Goal: Find contact information: Find contact information

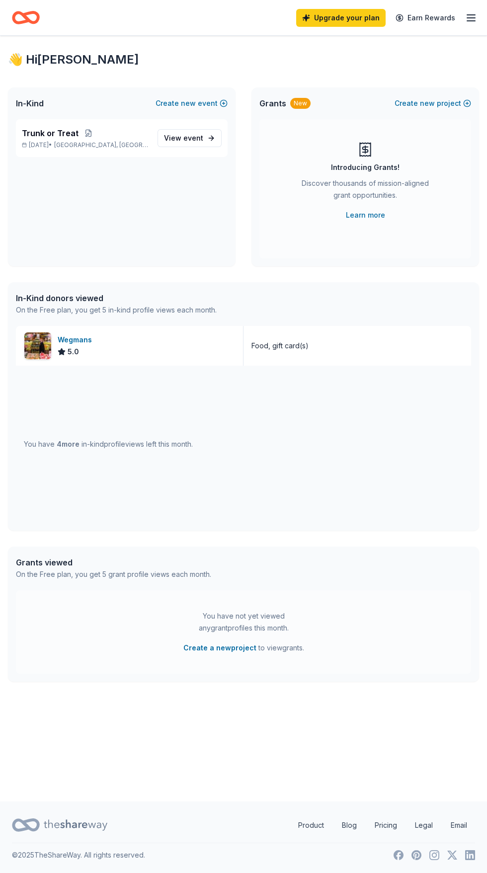
click at [471, 18] on line "button" at bounding box center [471, 18] width 8 height 0
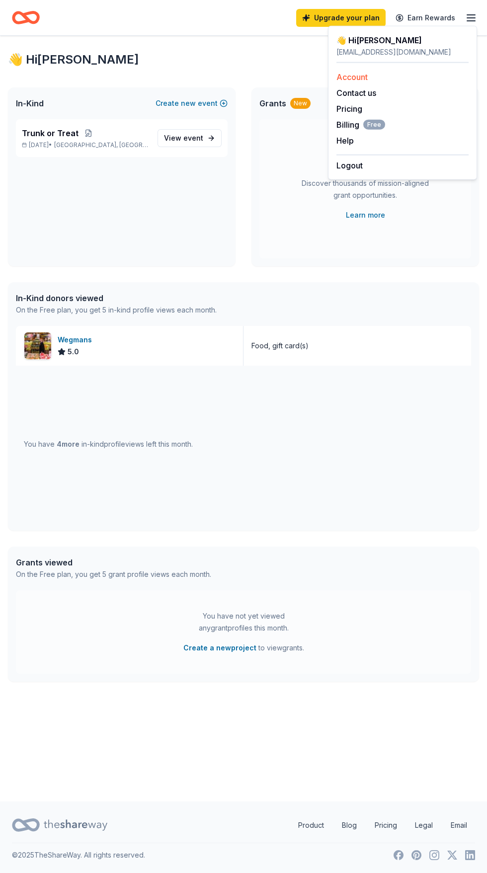
click at [366, 75] on link "Account" at bounding box center [351, 77] width 31 height 10
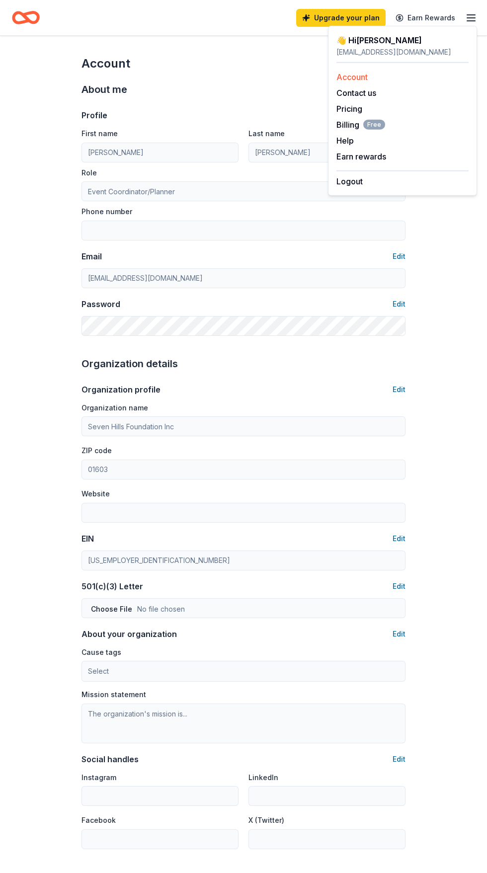
scroll to position [46, 0]
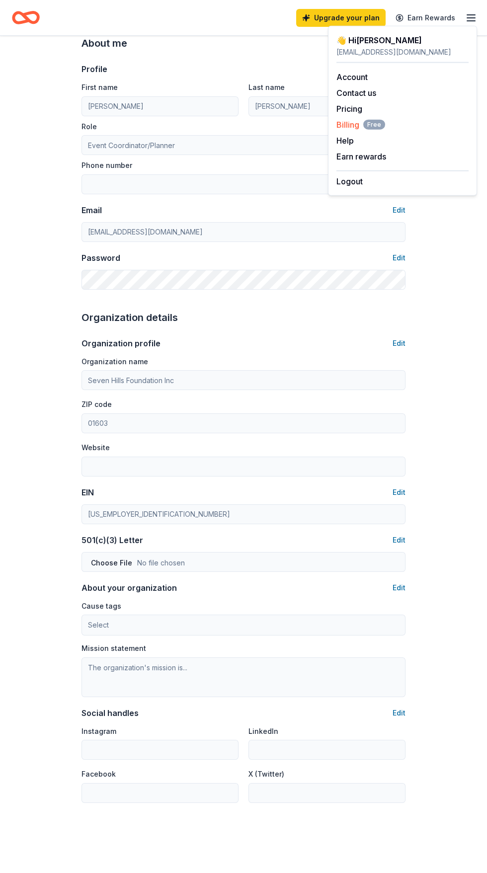
click at [373, 124] on span "Free" at bounding box center [374, 125] width 22 height 10
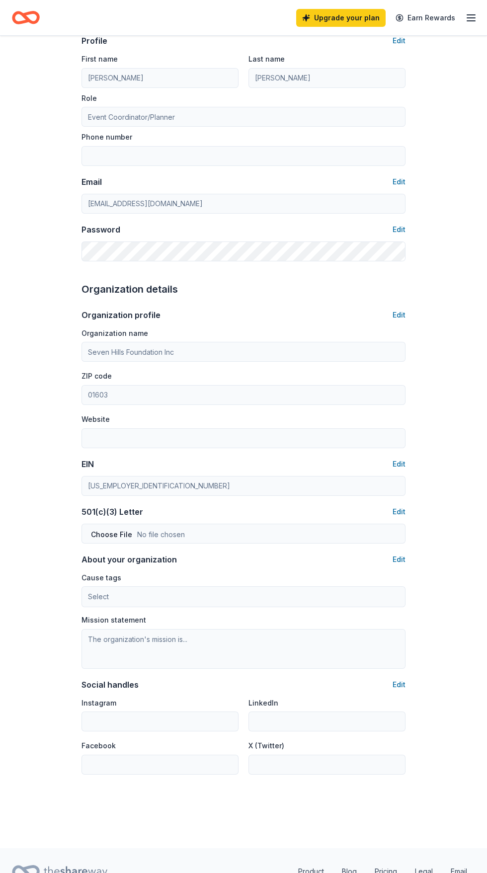
scroll to position [119, 0]
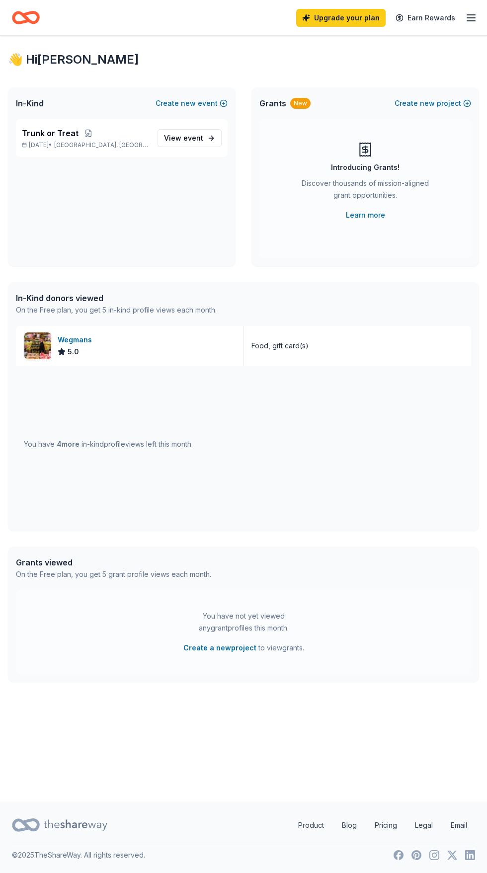
click at [471, 21] on line "button" at bounding box center [471, 21] width 8 height 0
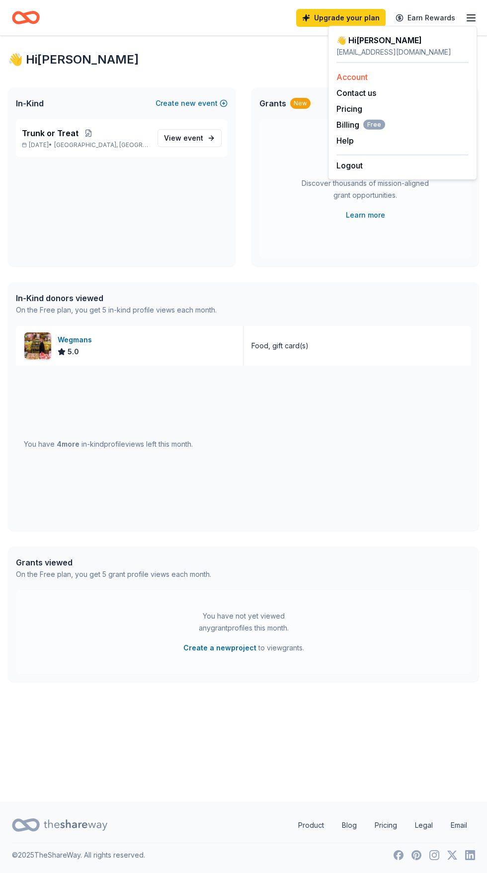
click at [357, 77] on link "Account" at bounding box center [351, 77] width 31 height 10
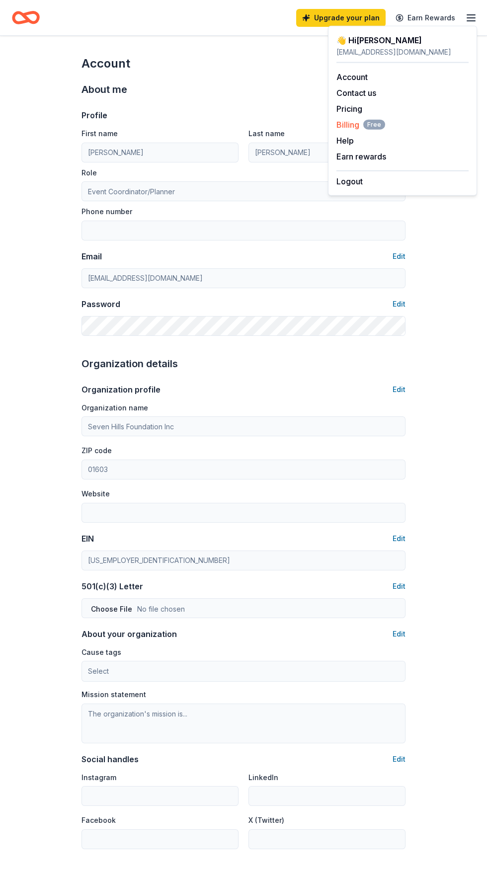
click at [377, 122] on span "Free" at bounding box center [374, 125] width 22 height 10
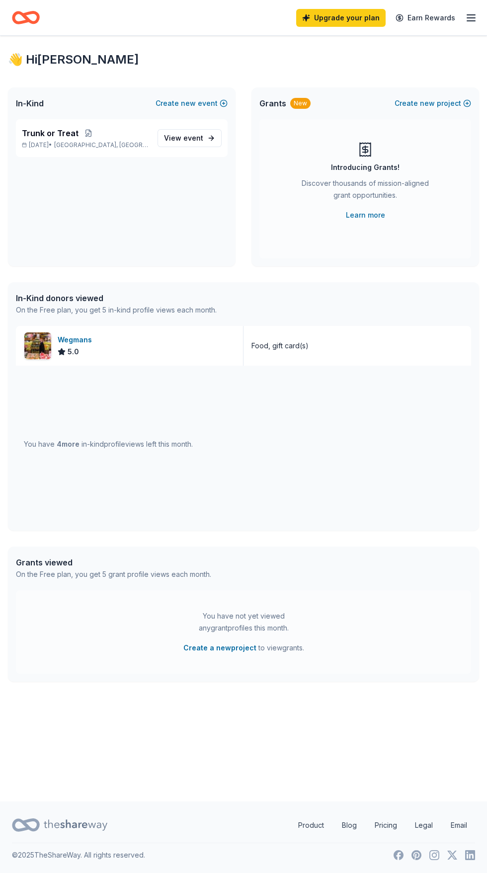
click at [472, 21] on line "button" at bounding box center [471, 21] width 8 height 0
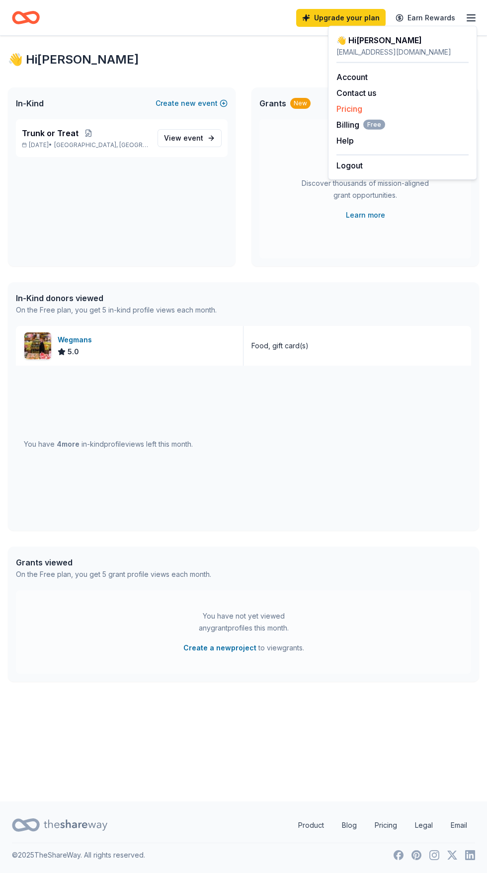
click at [390, 105] on div "Pricing" at bounding box center [402, 109] width 132 height 12
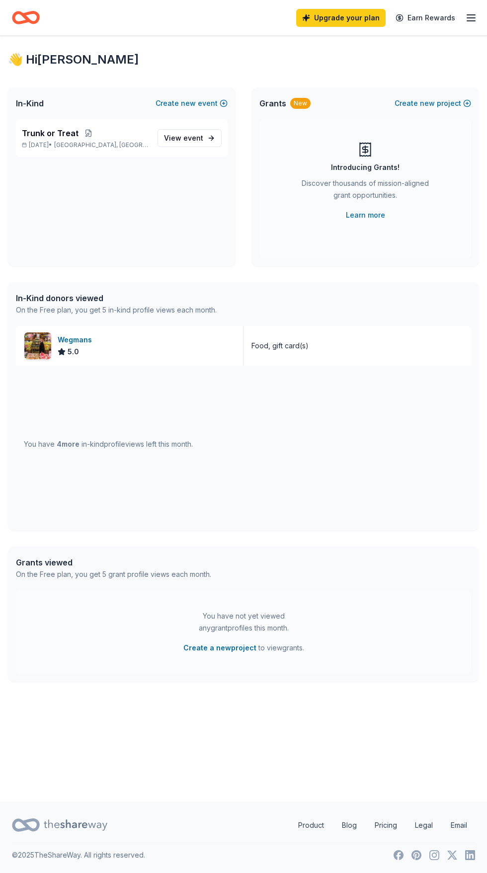
click at [472, 16] on icon "button" at bounding box center [471, 18] width 12 height 12
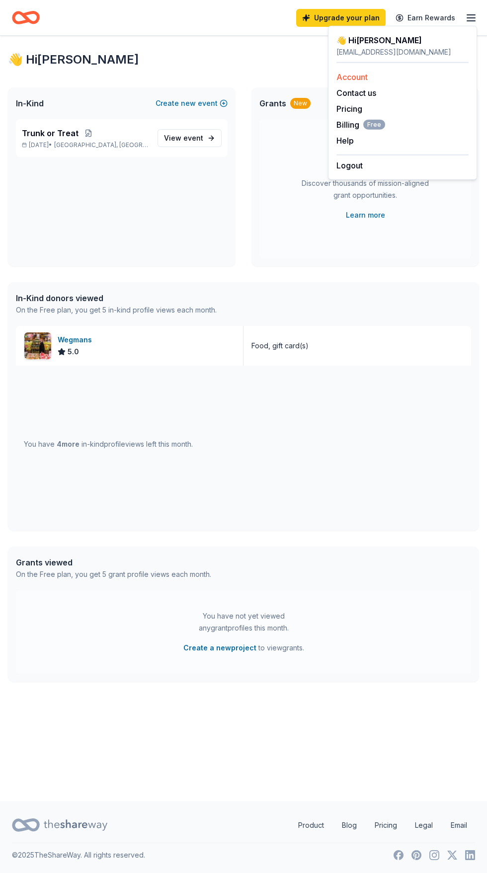
click at [385, 77] on div "Account" at bounding box center [402, 77] width 132 height 12
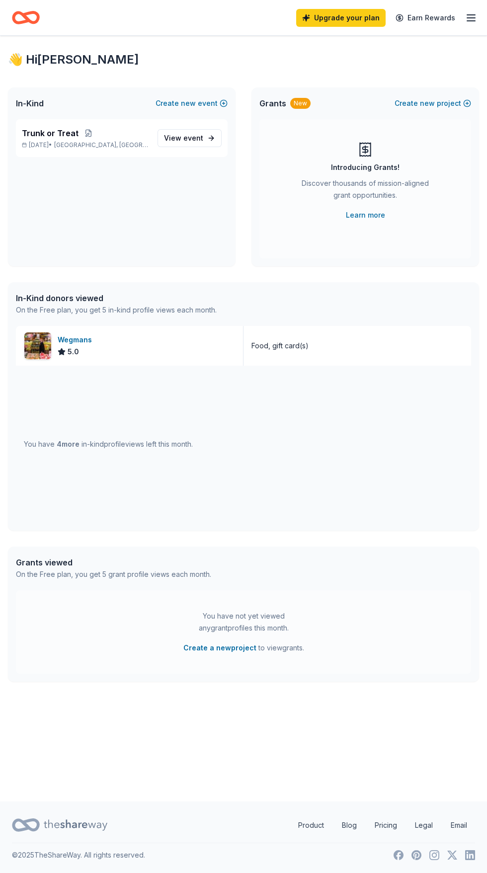
click at [471, 15] on line "button" at bounding box center [471, 15] width 8 height 0
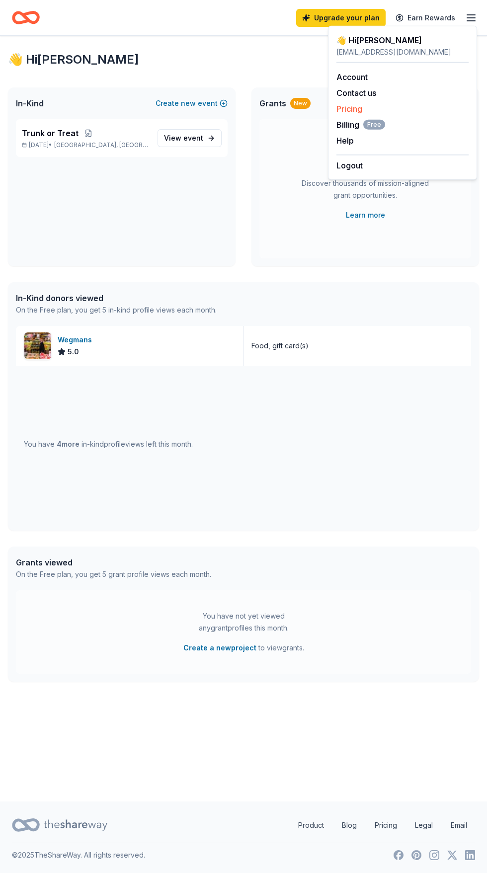
click at [385, 106] on div "Pricing" at bounding box center [402, 109] width 132 height 12
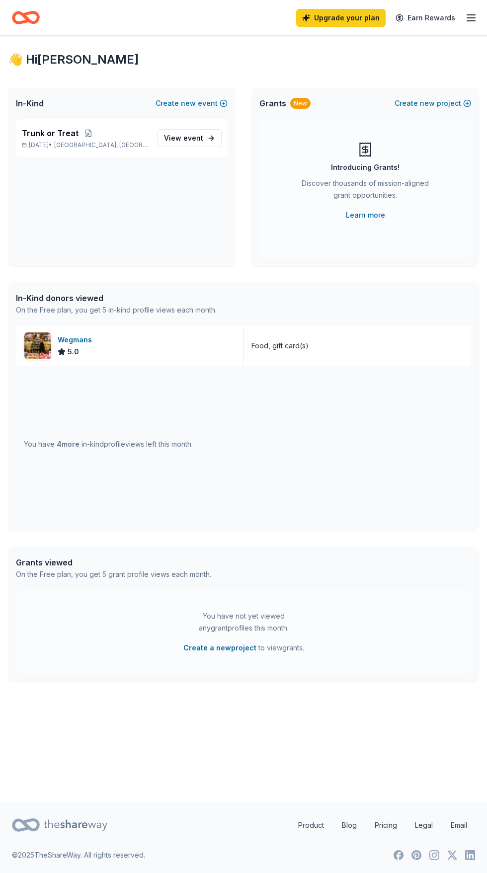
click at [471, 18] on line "button" at bounding box center [471, 18] width 8 height 0
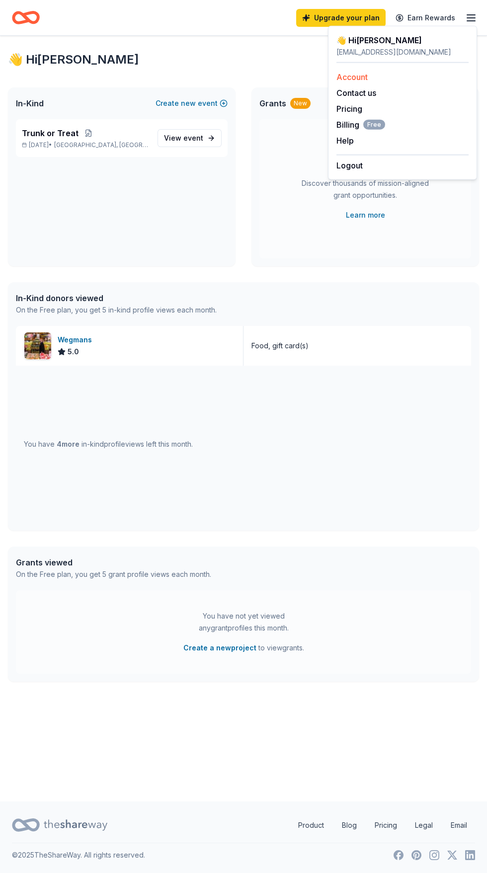
click at [388, 77] on div "Account" at bounding box center [402, 77] width 132 height 12
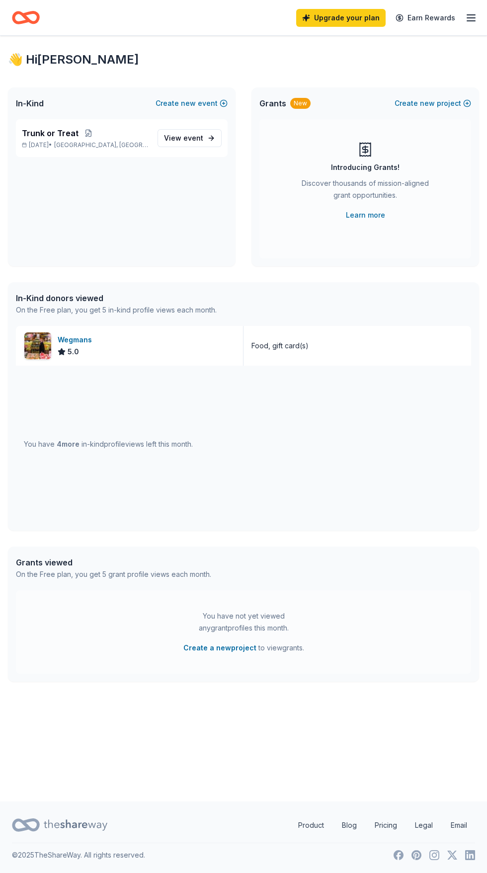
click at [474, 18] on line "button" at bounding box center [471, 18] width 8 height 0
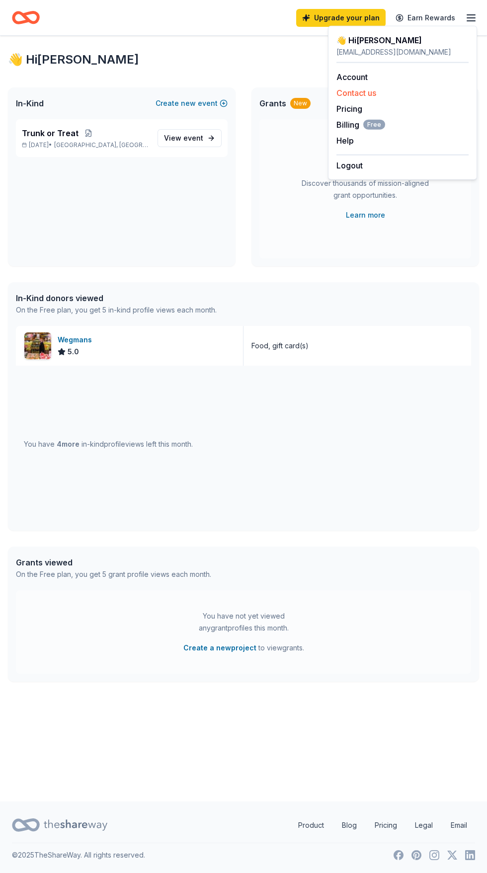
click at [372, 92] on button "Contact us" at bounding box center [356, 93] width 40 height 12
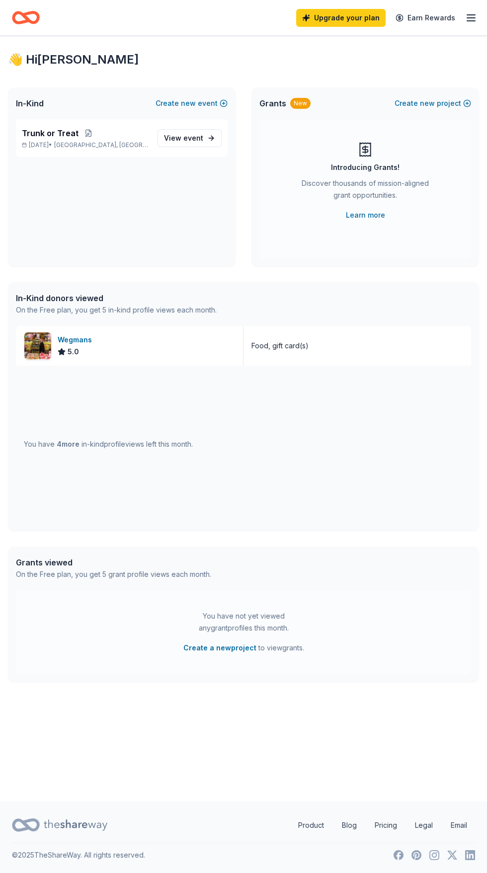
click at [390, 254] on div "Introducing Grants! Discover thousands of mission-aligned grant opportunities. …" at bounding box center [365, 188] width 212 height 139
click at [471, 18] on line "button" at bounding box center [471, 18] width 8 height 0
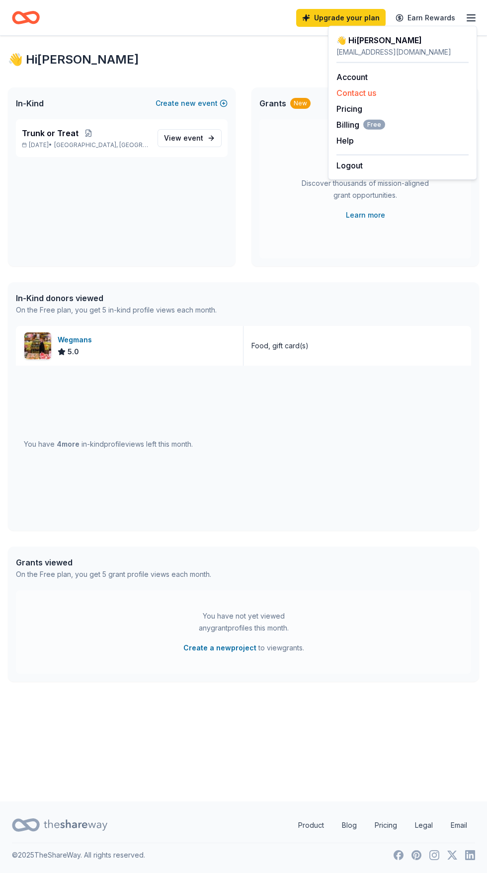
click at [373, 92] on button "Contact us" at bounding box center [356, 93] width 40 height 12
